Goal: Information Seeking & Learning: Learn about a topic

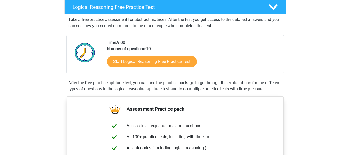
scroll to position [85, 0]
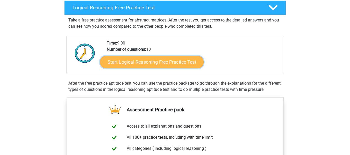
click at [157, 60] on link "Start Logical Reasoning Free Practice Test" at bounding box center [152, 62] width 104 height 12
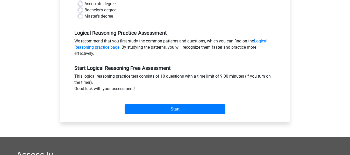
scroll to position [135, 0]
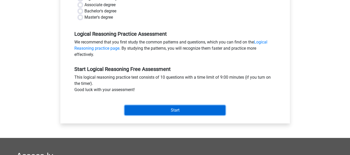
click at [186, 106] on input "Start" at bounding box center [175, 111] width 101 height 10
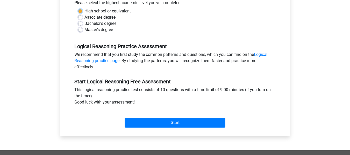
scroll to position [123, 0]
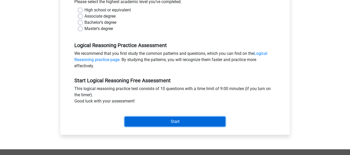
click at [172, 121] on input "Start" at bounding box center [175, 122] width 101 height 10
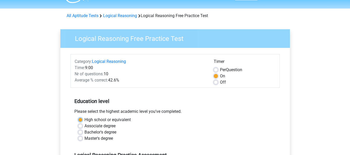
scroll to position [0, 0]
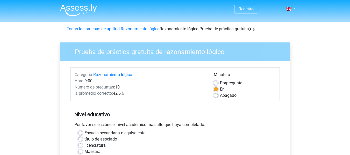
click at [220, 82] on label "Por pregunta" at bounding box center [231, 83] width 23 height 6
click at [217, 82] on input "Por pregunta" at bounding box center [216, 82] width 4 height 5
radio input "true"
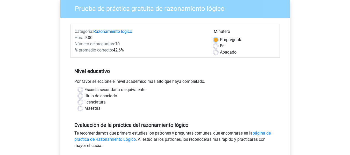
scroll to position [43, 0]
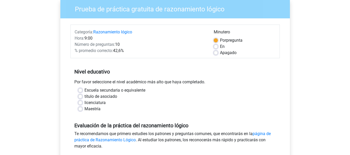
click at [85, 96] on label "título de asociado" at bounding box center [101, 97] width 33 height 6
click at [80, 96] on input "título de asociado" at bounding box center [80, 96] width 4 height 5
radio input "true"
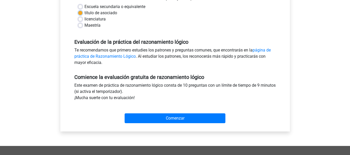
scroll to position [127, 0]
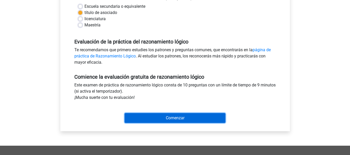
click at [170, 119] on input "Comenzar" at bounding box center [175, 118] width 101 height 10
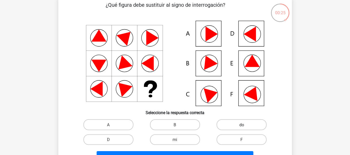
scroll to position [27, 0]
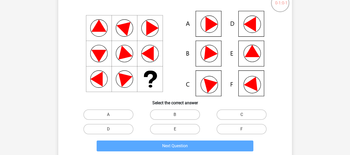
scroll to position [38, 0]
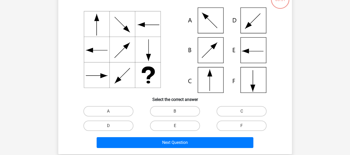
scroll to position [40, 0]
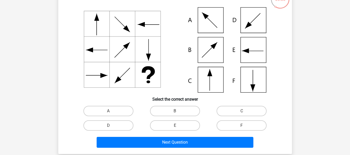
click at [249, 52] on icon at bounding box center [245, 51] width 7 height 5
click at [181, 122] on label "E" at bounding box center [175, 126] width 50 height 10
click at [178, 126] on input "E" at bounding box center [176, 127] width 3 height 3
radio input "true"
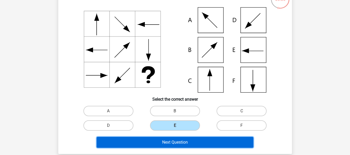
click at [187, 141] on button "Next Question" at bounding box center [175, 142] width 157 height 11
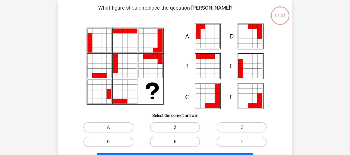
scroll to position [24, 0]
